Goal: Navigation & Orientation: Find specific page/section

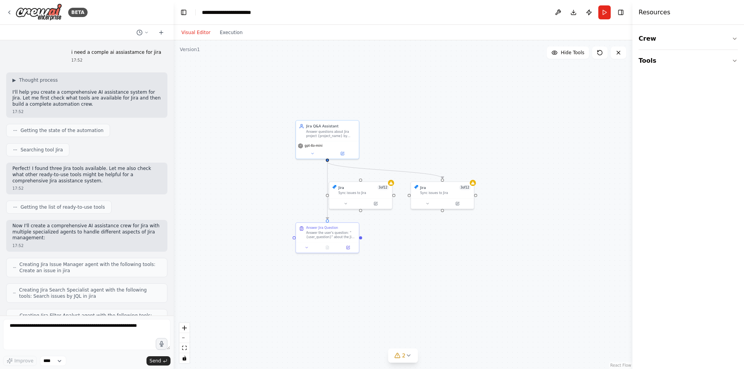
scroll to position [1379, 0]
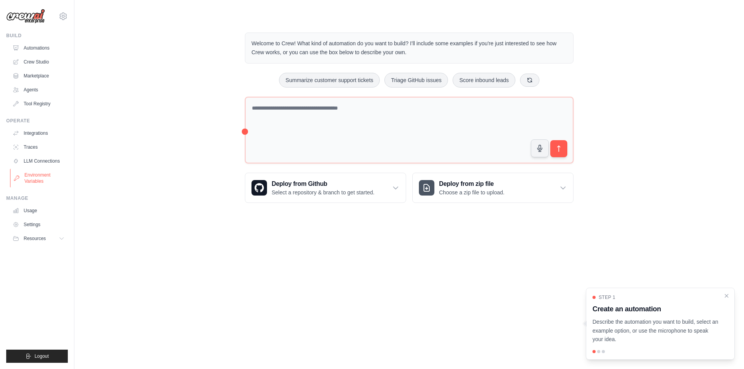
click at [43, 186] on link "Environment Variables" at bounding box center [39, 178] width 59 height 19
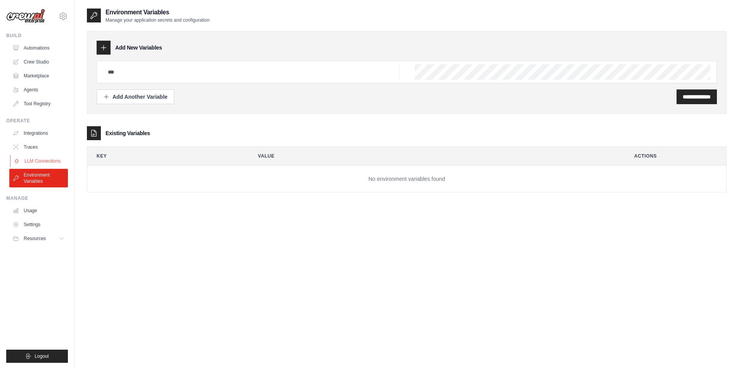
click at [49, 158] on link "LLM Connections" at bounding box center [39, 161] width 59 height 12
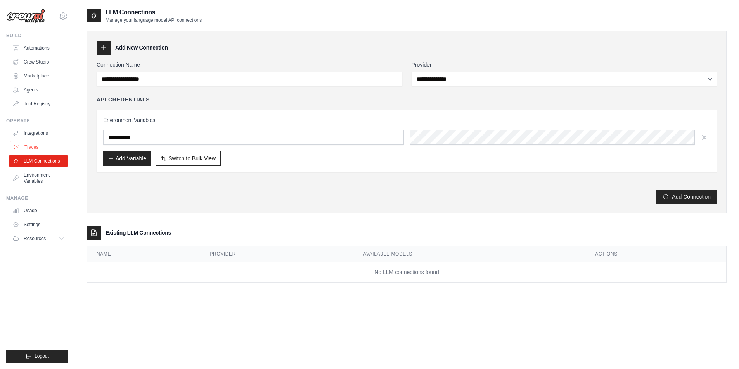
click at [49, 148] on link "Traces" at bounding box center [39, 147] width 59 height 12
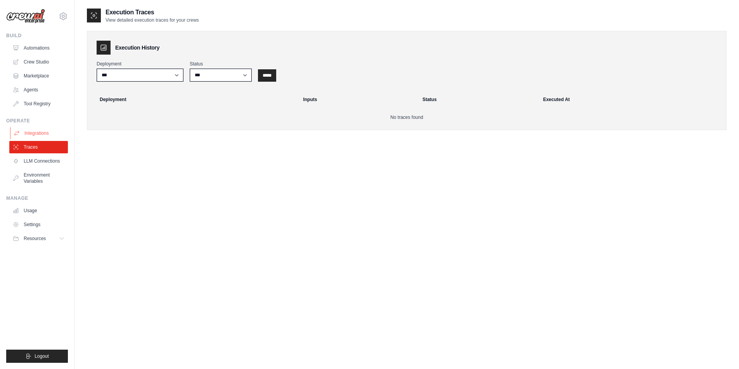
click at [55, 132] on link "Integrations" at bounding box center [39, 133] width 59 height 12
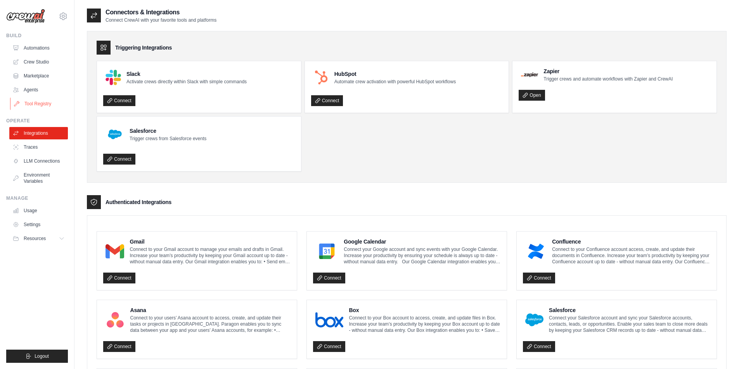
click at [52, 106] on link "Tool Registry" at bounding box center [39, 104] width 59 height 12
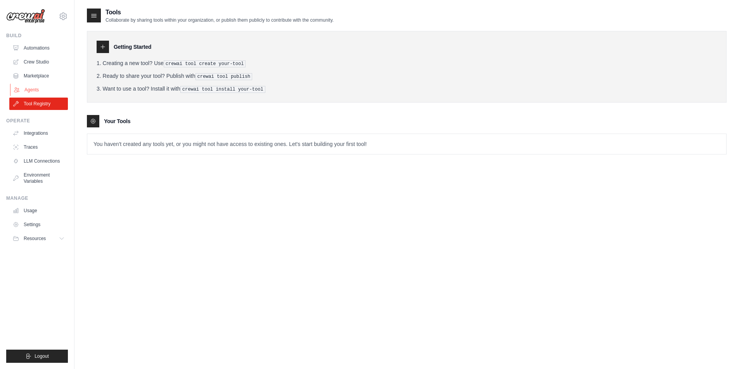
click at [33, 95] on link "Agents" at bounding box center [39, 90] width 59 height 12
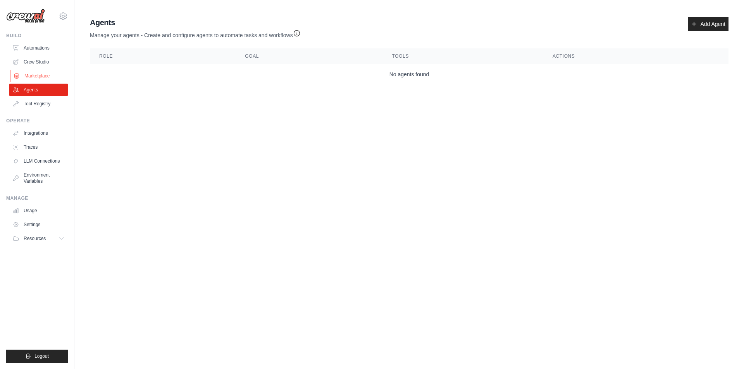
click at [35, 77] on link "Marketplace" at bounding box center [39, 76] width 59 height 12
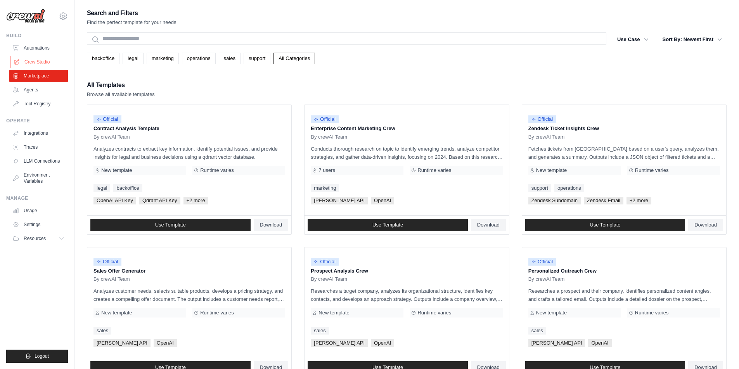
click at [36, 61] on link "Crew Studio" at bounding box center [39, 62] width 59 height 12
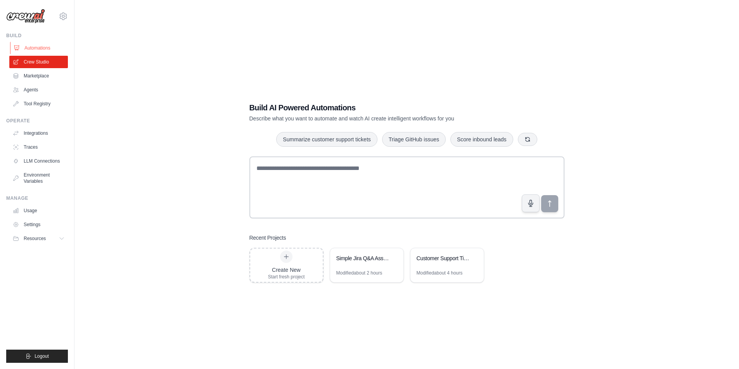
click at [36, 47] on link "Automations" at bounding box center [39, 48] width 59 height 12
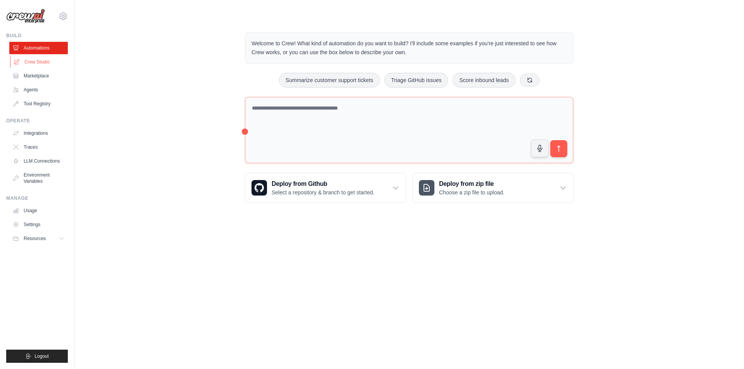
click at [46, 65] on link "Crew Studio" at bounding box center [39, 62] width 59 height 12
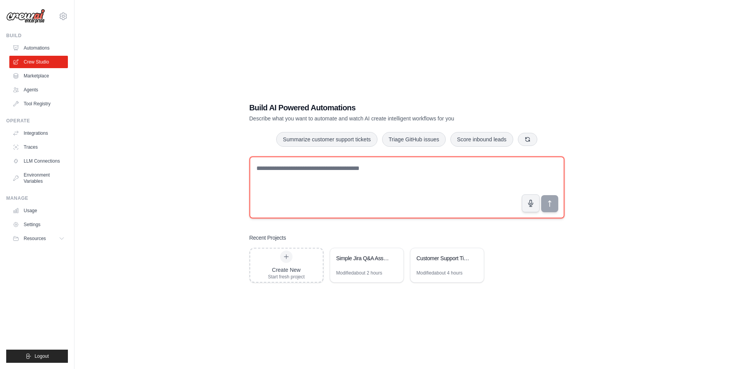
click at [281, 170] on textarea at bounding box center [406, 188] width 315 height 62
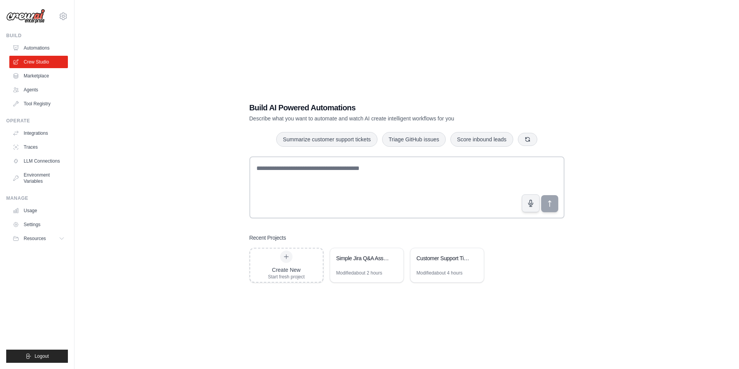
scroll to position [16, 0]
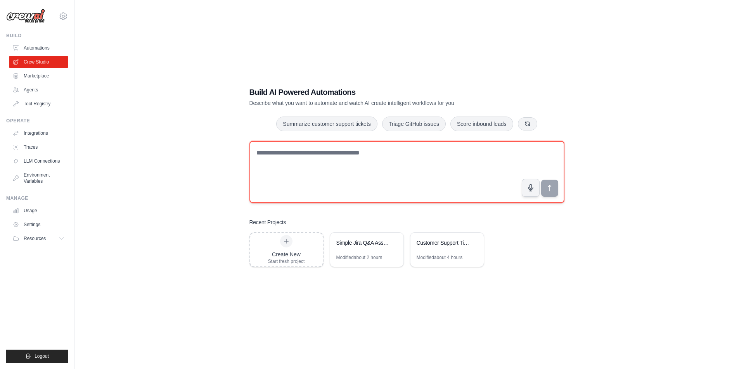
click at [321, 180] on textarea at bounding box center [406, 172] width 315 height 62
type textarea "**"
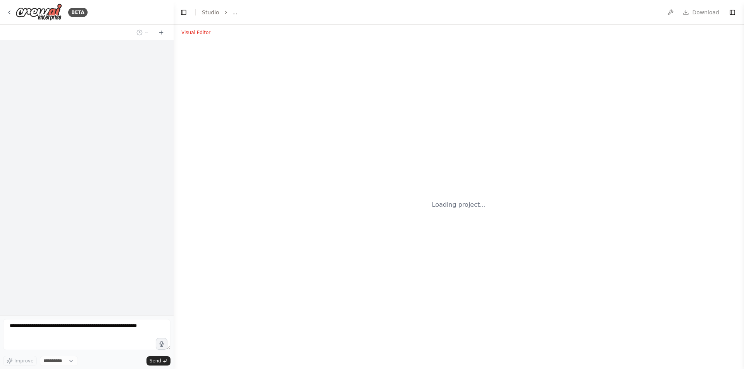
select select "****"
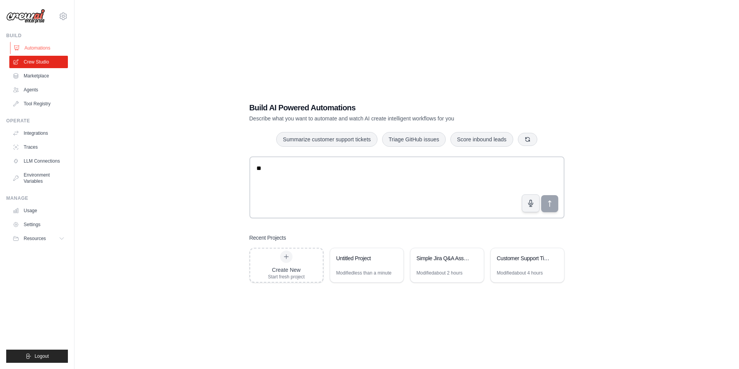
click at [39, 51] on link "Automations" at bounding box center [39, 48] width 59 height 12
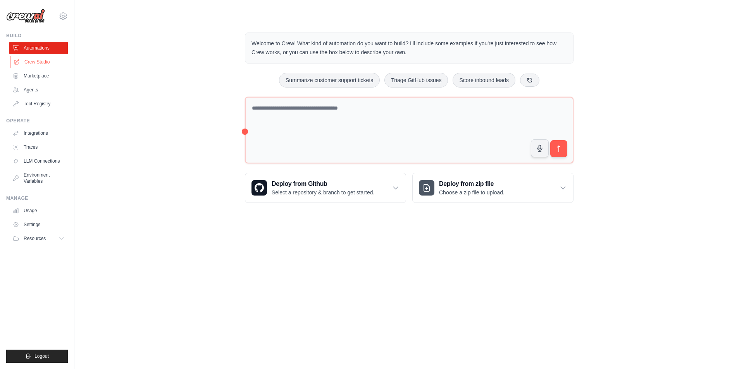
click at [38, 63] on link "Crew Studio" at bounding box center [39, 62] width 59 height 12
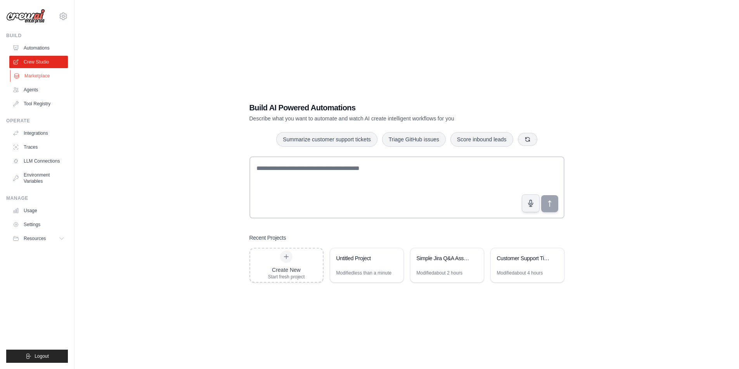
click at [35, 71] on link "Marketplace" at bounding box center [39, 76] width 59 height 12
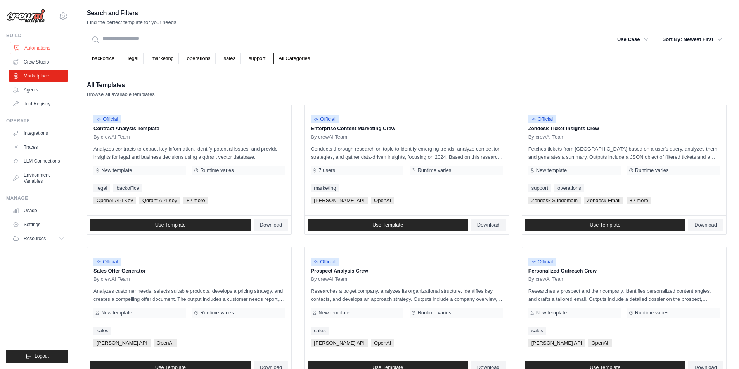
click at [31, 45] on link "Automations" at bounding box center [39, 48] width 59 height 12
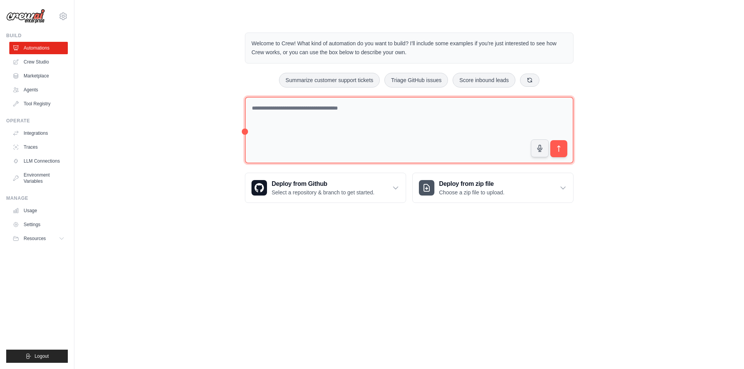
click at [302, 122] on textarea at bounding box center [409, 130] width 329 height 67
type textarea "***"
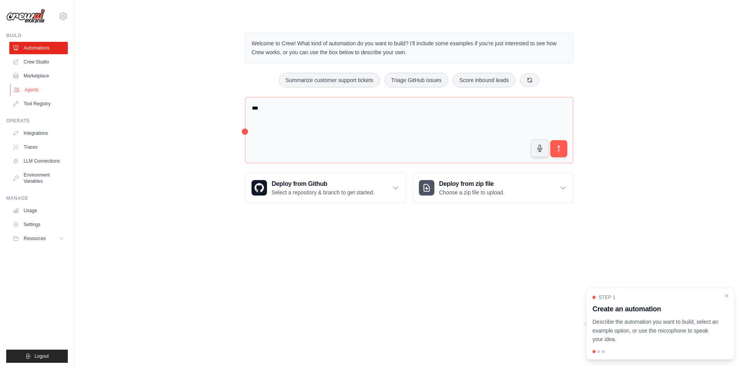
click at [31, 93] on link "Agents" at bounding box center [39, 90] width 59 height 12
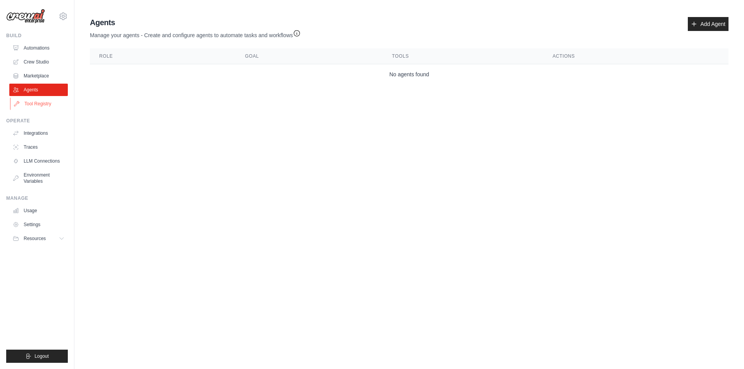
click at [36, 106] on link "Tool Registry" at bounding box center [39, 104] width 59 height 12
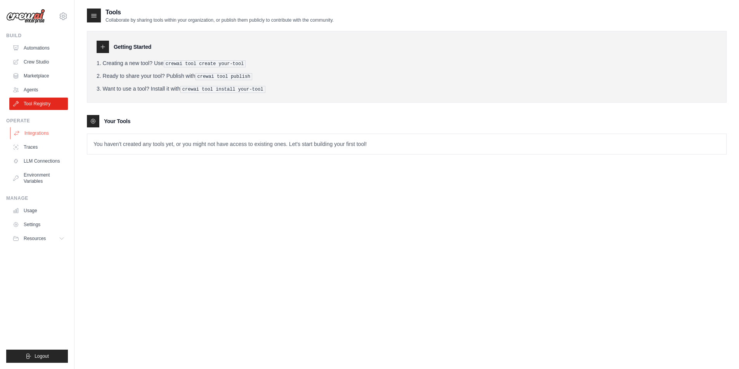
click at [33, 131] on link "Integrations" at bounding box center [39, 133] width 59 height 12
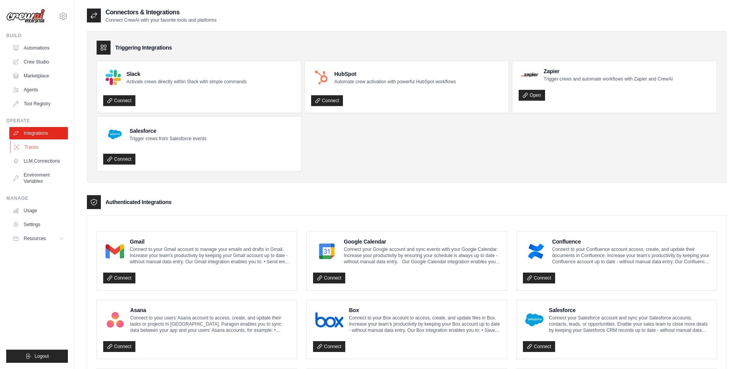
click at [33, 145] on link "Traces" at bounding box center [39, 147] width 59 height 12
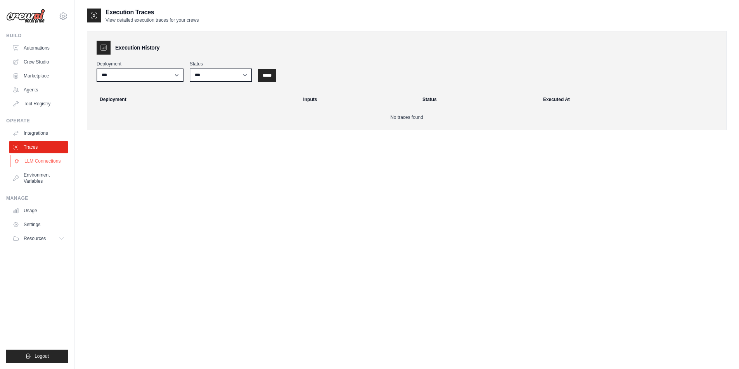
click at [35, 159] on link "LLM Connections" at bounding box center [39, 161] width 59 height 12
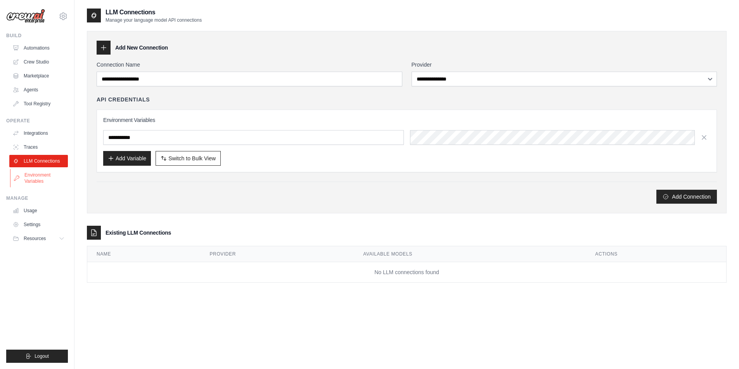
click at [33, 171] on link "Environment Variables" at bounding box center [39, 178] width 59 height 19
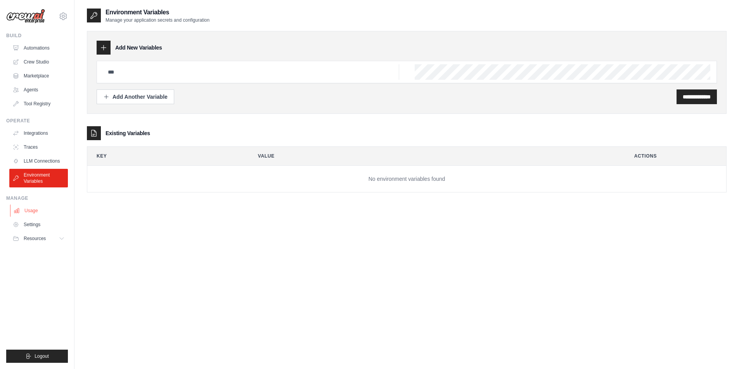
click at [40, 214] on link "Usage" at bounding box center [39, 211] width 59 height 12
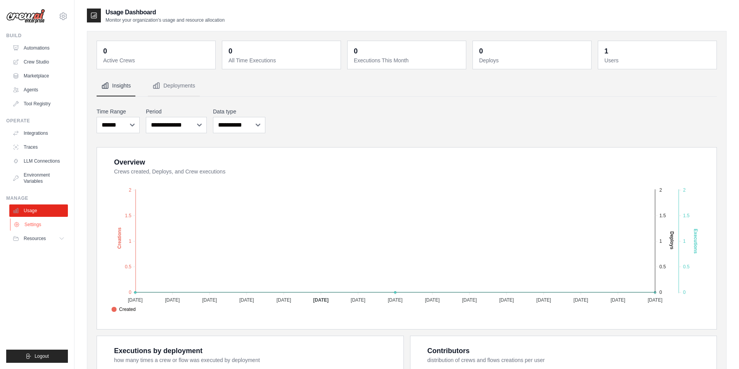
click at [38, 224] on link "Settings" at bounding box center [39, 225] width 59 height 12
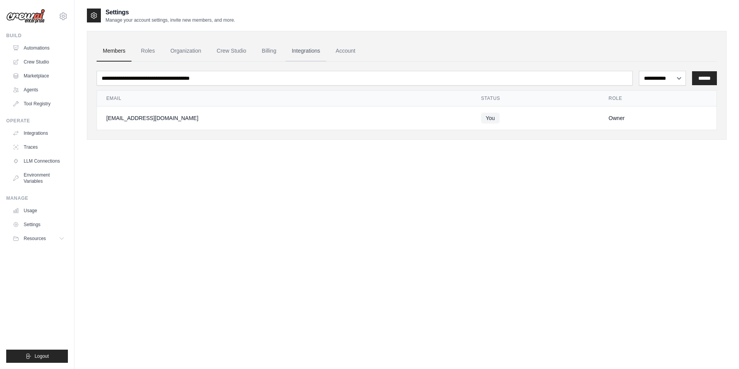
click at [292, 50] on link "Integrations" at bounding box center [305, 51] width 41 height 21
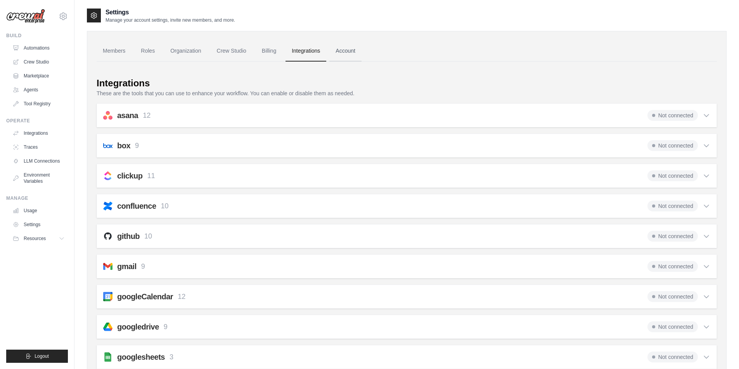
click at [338, 50] on link "Account" at bounding box center [345, 51] width 32 height 21
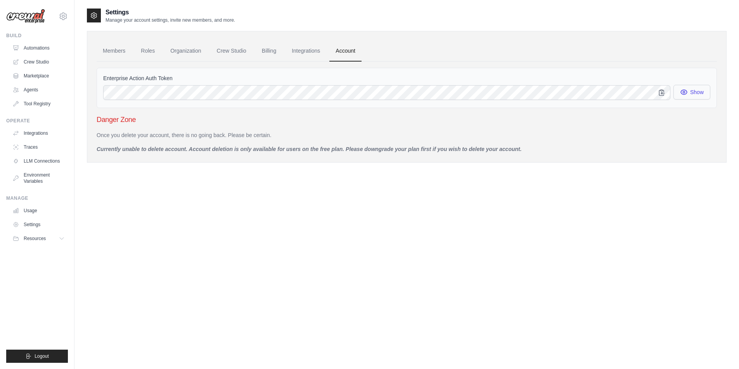
click at [700, 94] on button "Show" at bounding box center [691, 92] width 37 height 15
click at [684, 91] on icon "button" at bounding box center [683, 93] width 6 height 6
click at [117, 53] on link "Members" at bounding box center [114, 51] width 35 height 21
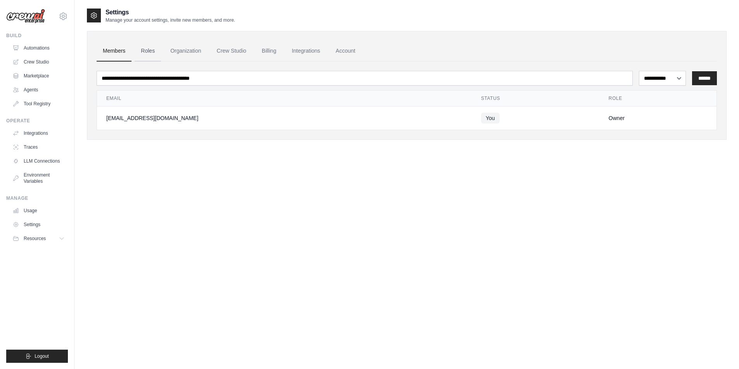
click at [149, 47] on link "Roles" at bounding box center [148, 51] width 26 height 21
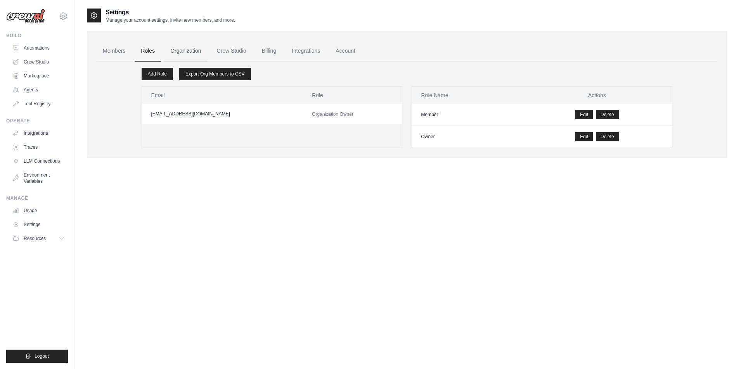
click at [178, 50] on link "Organization" at bounding box center [185, 51] width 43 height 21
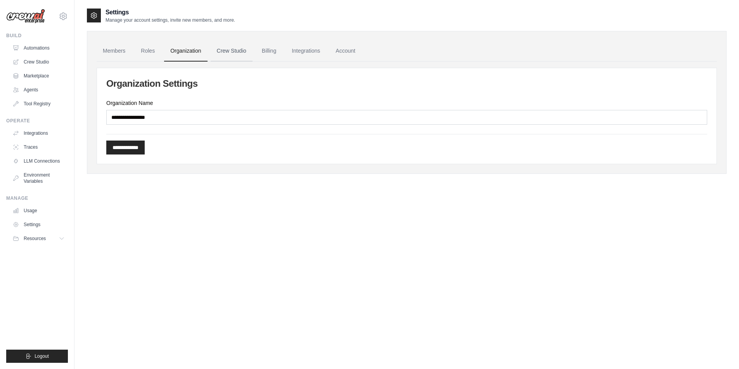
click at [226, 54] on link "Crew Studio" at bounding box center [232, 51] width 42 height 21
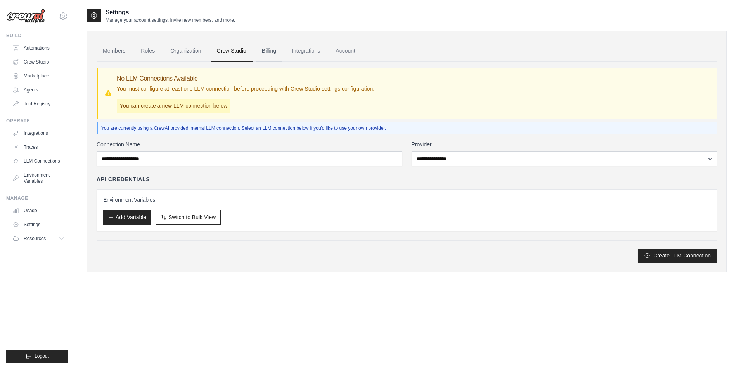
click at [274, 52] on link "Billing" at bounding box center [268, 51] width 27 height 21
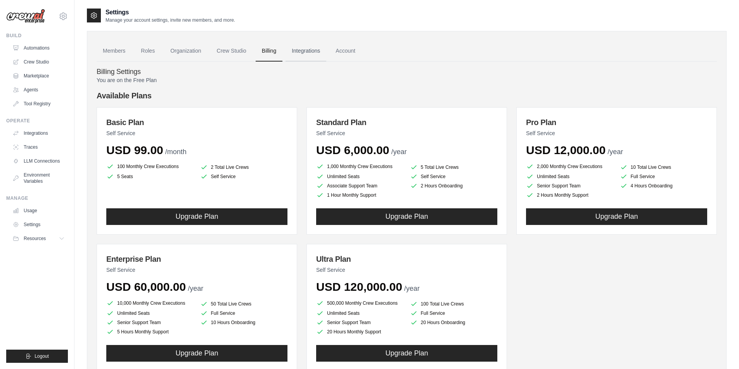
click at [303, 54] on link "Integrations" at bounding box center [305, 51] width 41 height 21
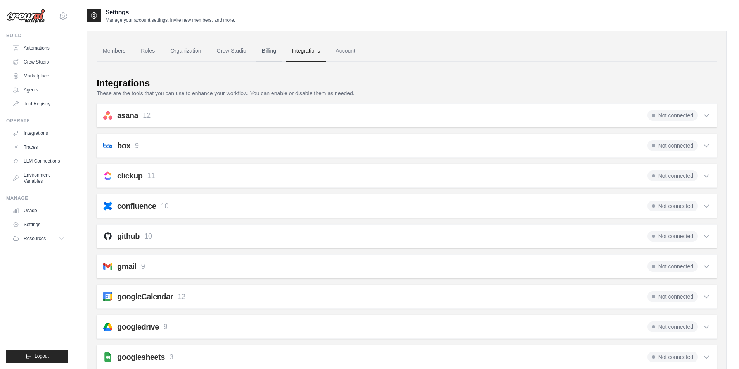
click at [276, 48] on link "Billing" at bounding box center [268, 51] width 27 height 21
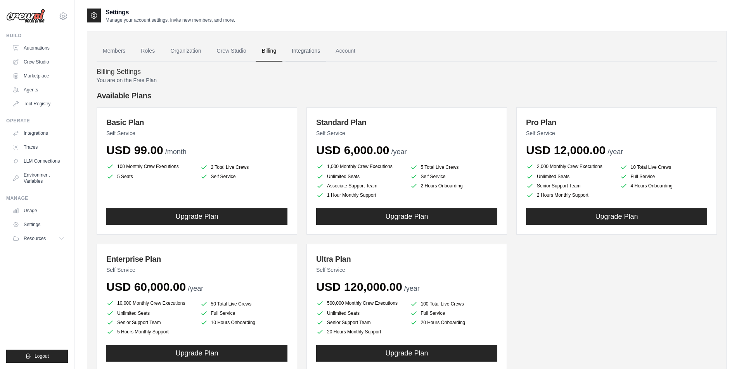
click at [301, 54] on link "Integrations" at bounding box center [305, 51] width 41 height 21
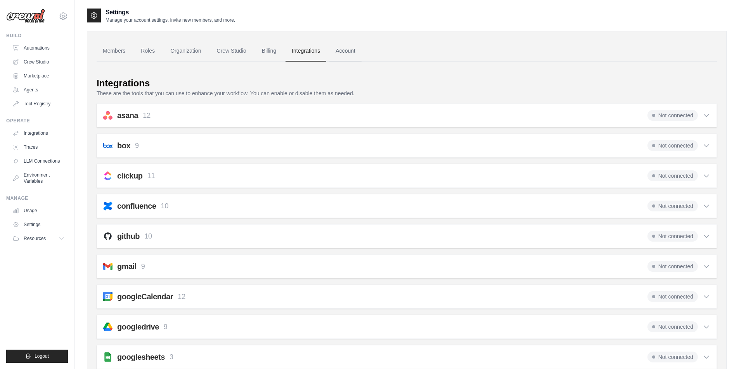
click at [341, 50] on link "Account" at bounding box center [345, 51] width 32 height 21
